Goal: Task Accomplishment & Management: Manage account settings

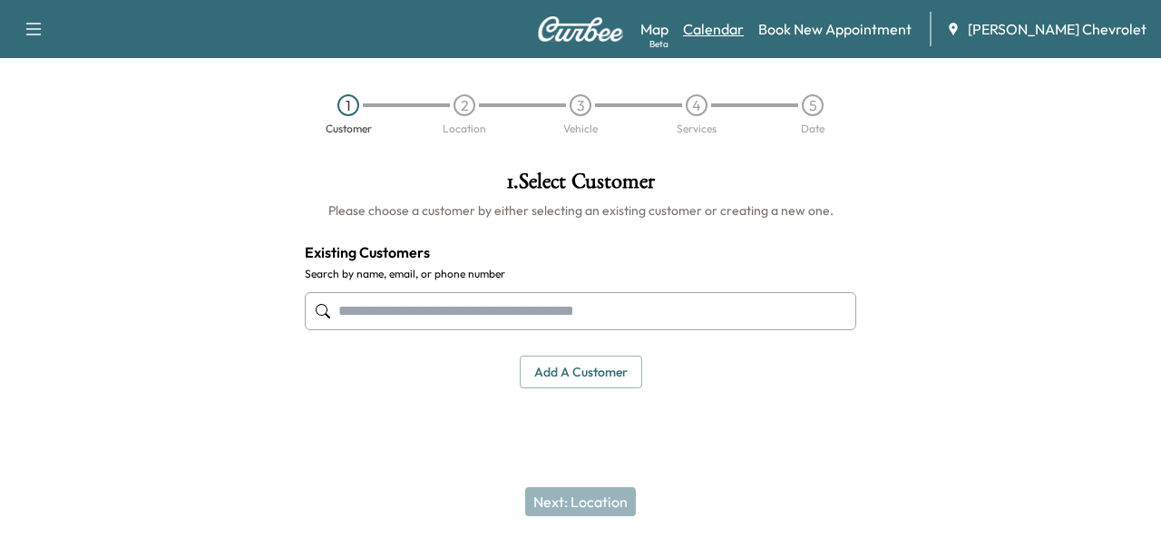
drag, startPoint x: 0, startPoint y: 0, endPoint x: 746, endPoint y: 30, distance: 747.0
click at [744, 30] on link "Calendar" at bounding box center [713, 29] width 61 height 22
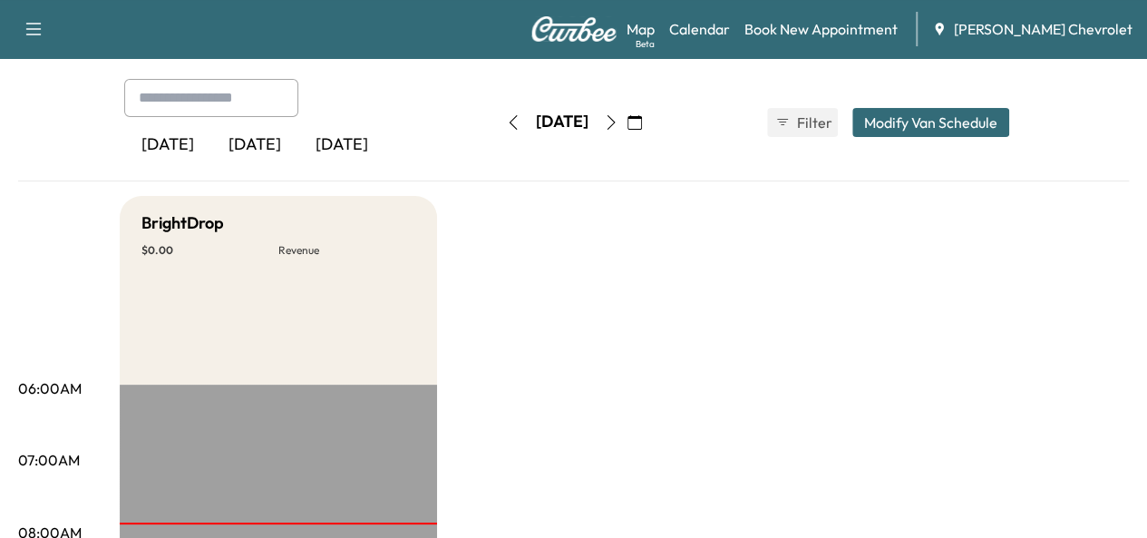
scroll to position [83, 0]
click at [627, 125] on button "button" at bounding box center [611, 121] width 31 height 29
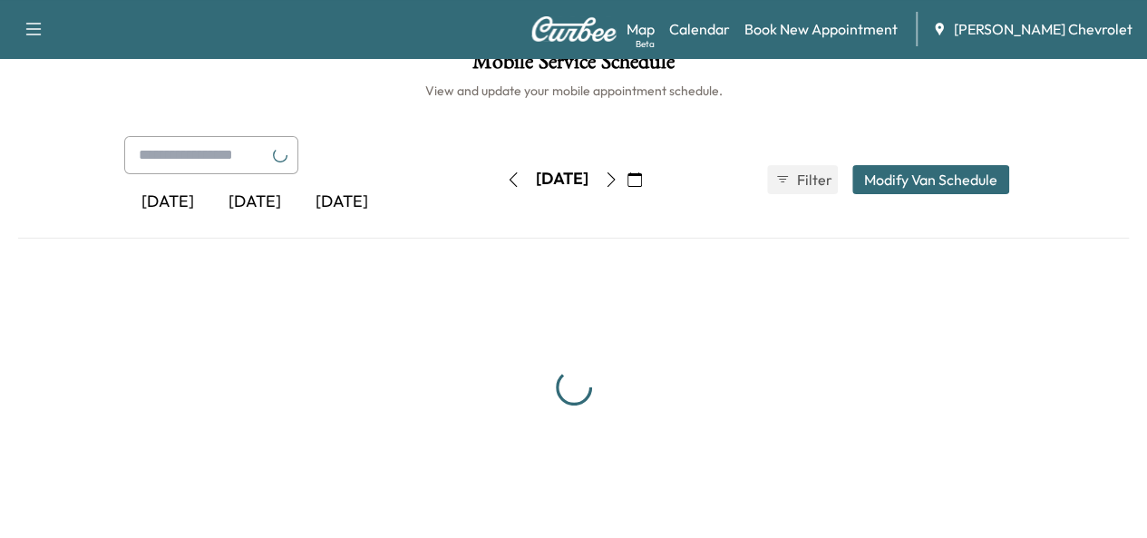
scroll to position [83, 0]
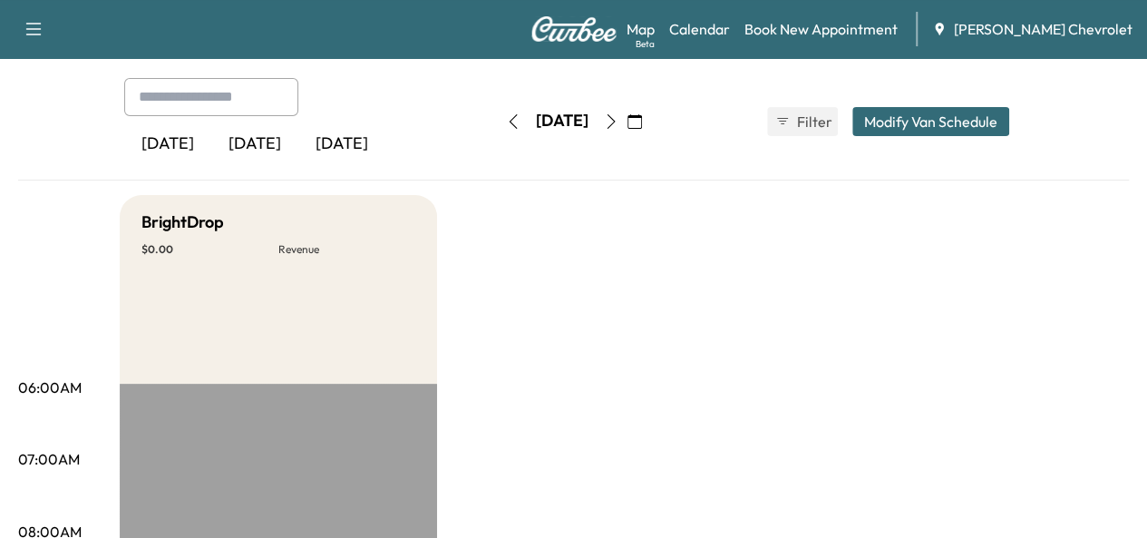
click at [627, 126] on button "button" at bounding box center [611, 121] width 31 height 29
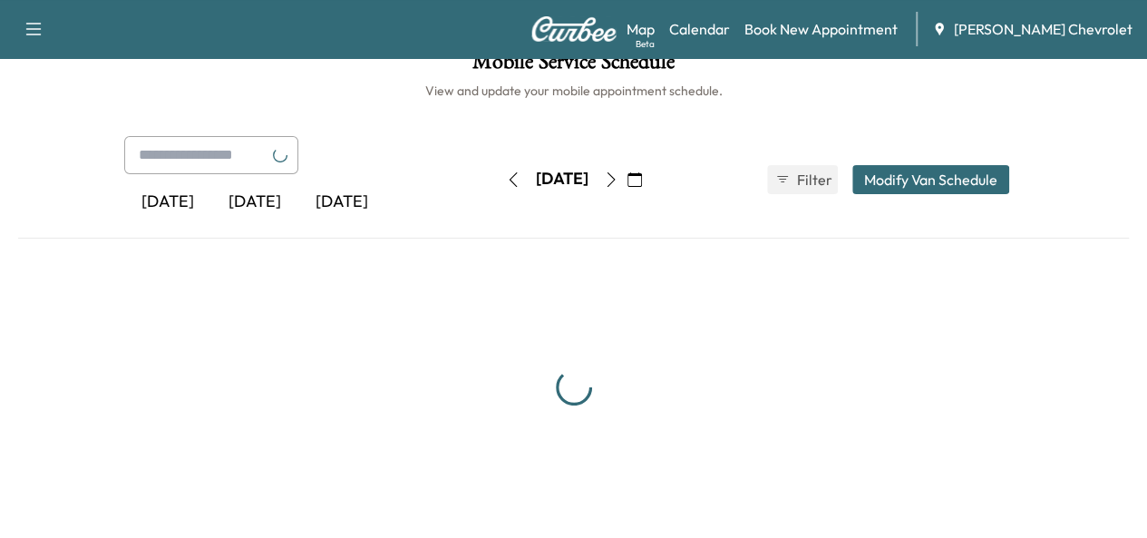
scroll to position [83, 0]
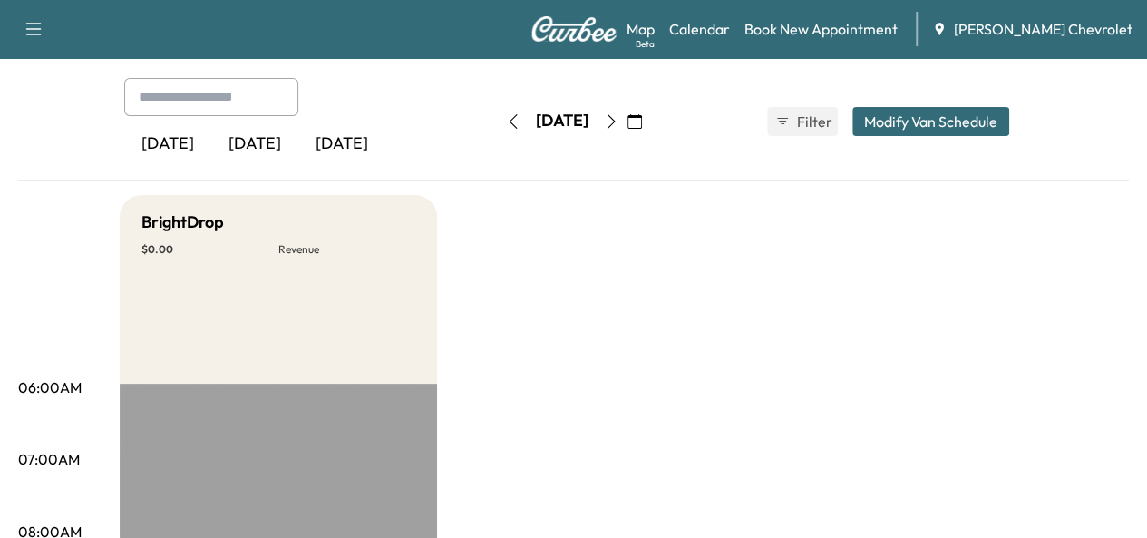
click at [619, 128] on icon "button" at bounding box center [611, 121] width 15 height 15
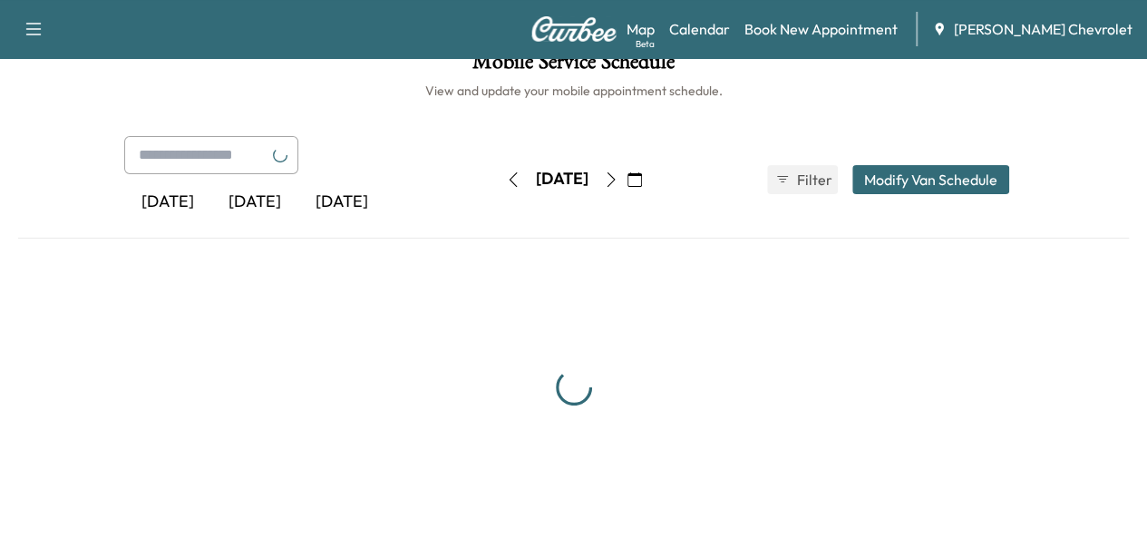
scroll to position [83, 0]
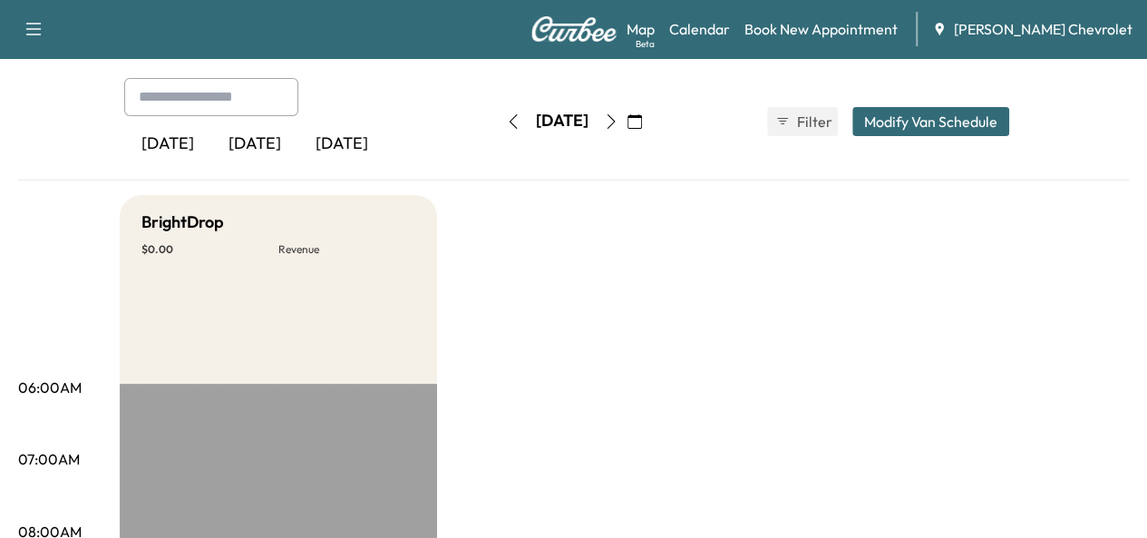
click at [627, 130] on button "button" at bounding box center [611, 121] width 31 height 29
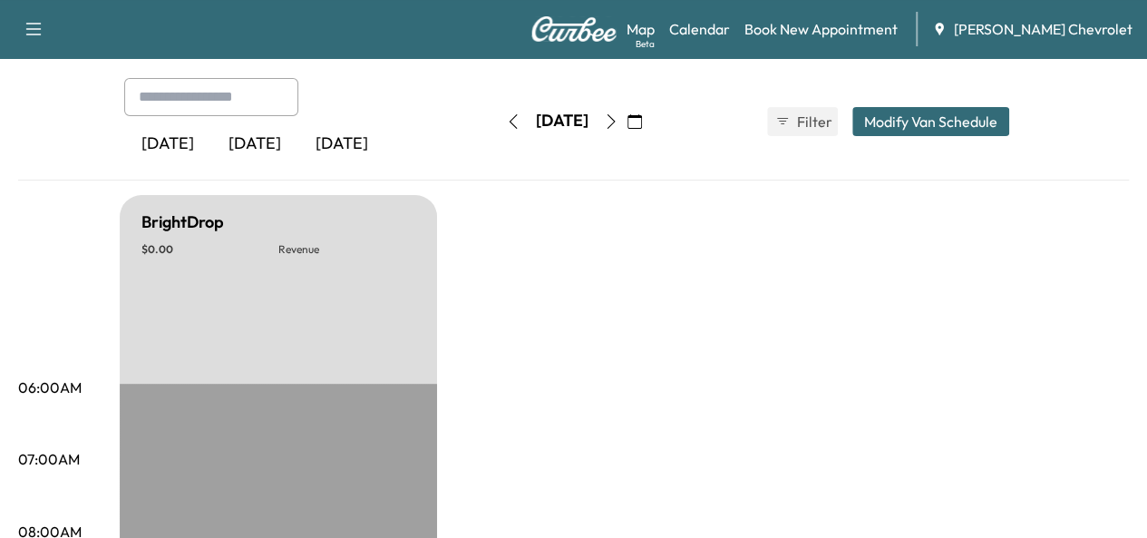
click at [615, 123] on icon "button" at bounding box center [611, 121] width 8 height 15
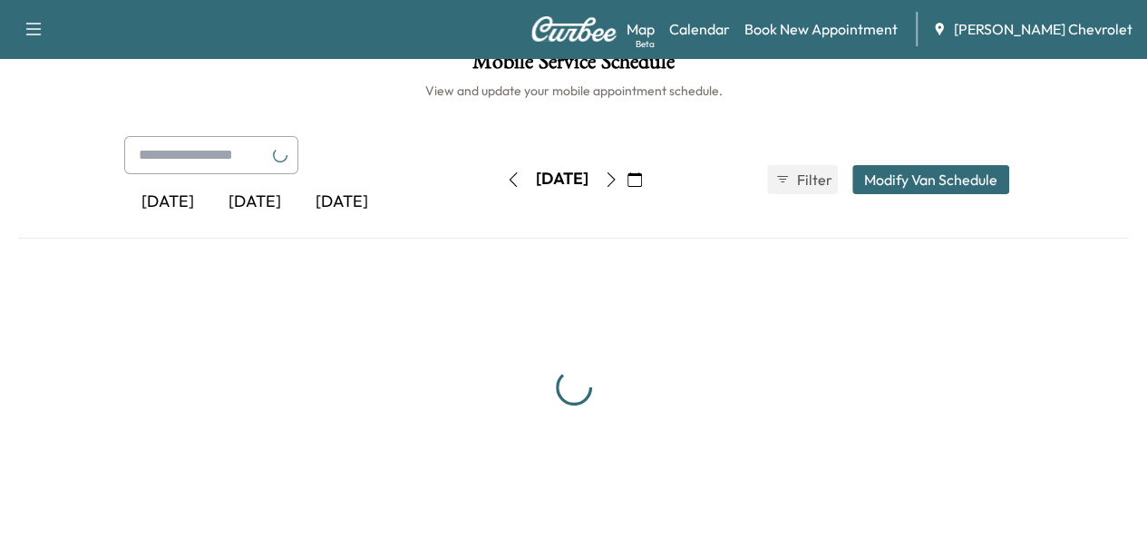
scroll to position [83, 0]
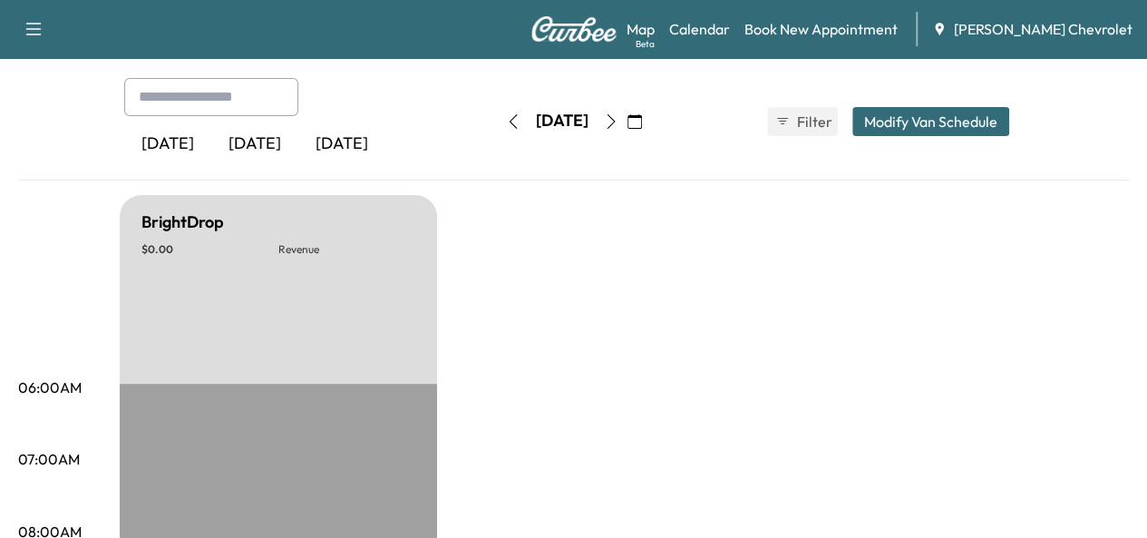
click at [650, 123] on button "button" at bounding box center [634, 121] width 31 height 29
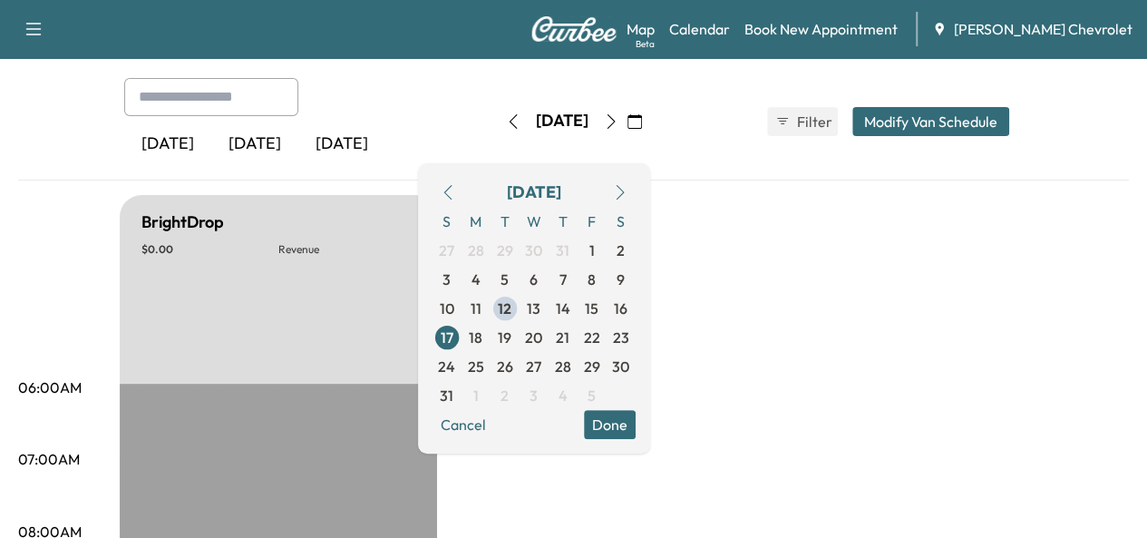
click at [619, 123] on icon "button" at bounding box center [611, 121] width 15 height 15
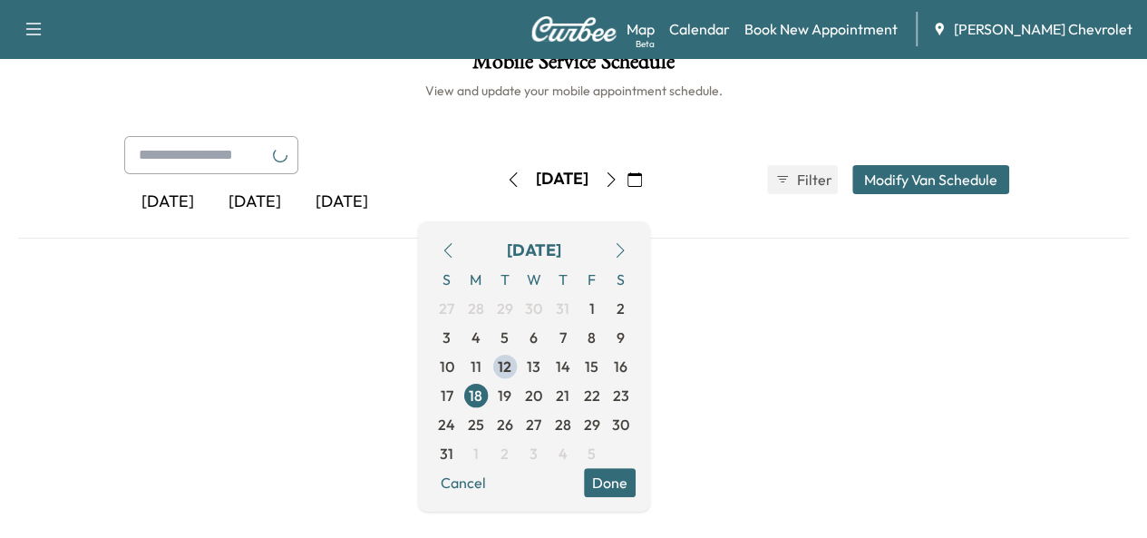
scroll to position [83, 0]
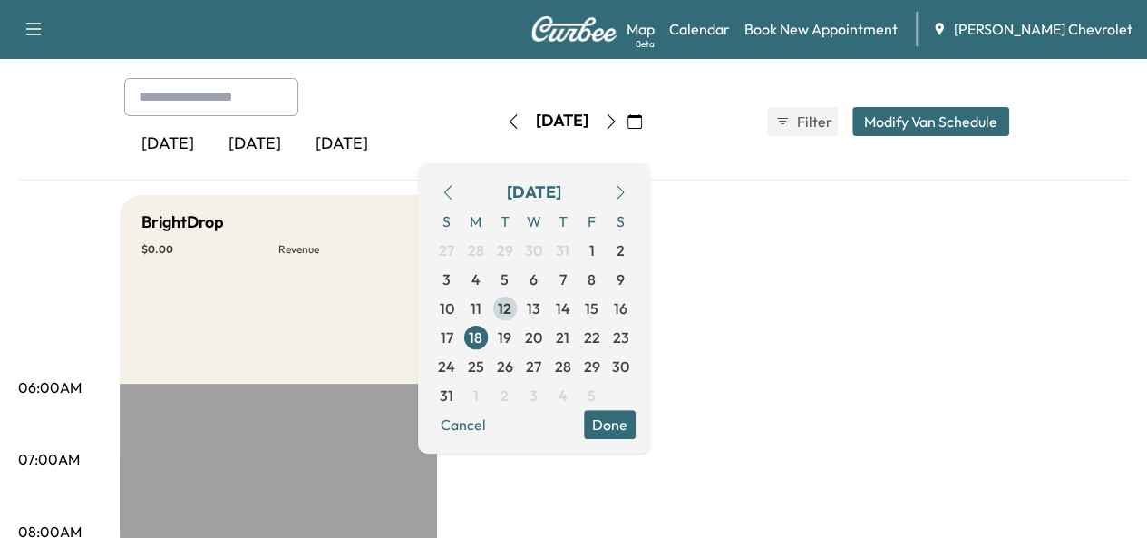
click at [512, 307] on span "12" at bounding box center [505, 308] width 14 height 22
click at [636, 425] on button "Done" at bounding box center [610, 424] width 52 height 29
